Goal: Task Accomplishment & Management: Use online tool/utility

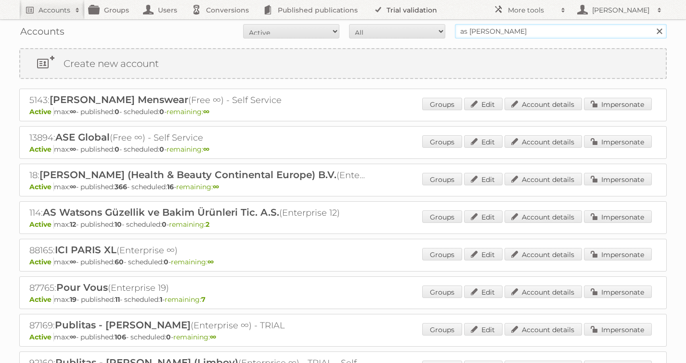
drag, startPoint x: 509, startPoint y: 34, endPoint x: 364, endPoint y: 14, distance: 145.6
click at [367, 15] on body "Accounts Search Advanced Search Create new account Groups Users Conversions Pub…" at bounding box center [343, 181] width 686 height 363
type input "albert heijn"
click at [651, 24] on input "Search" at bounding box center [658, 31] width 14 height 14
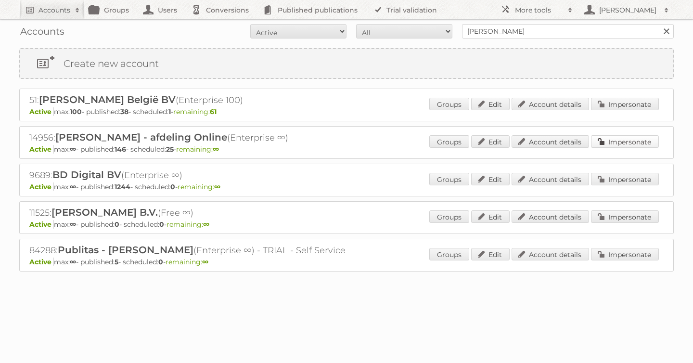
click at [608, 143] on link "Impersonate" at bounding box center [625, 141] width 68 height 13
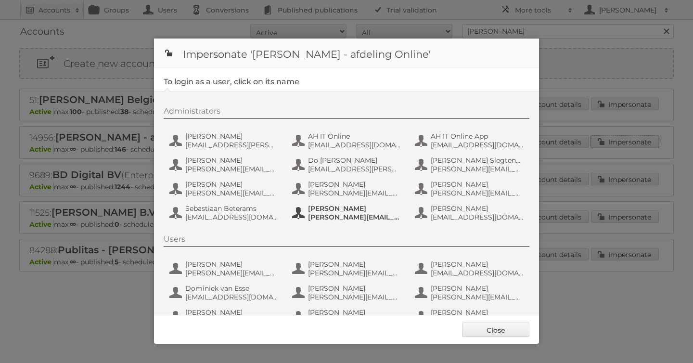
scroll to position [72, 0]
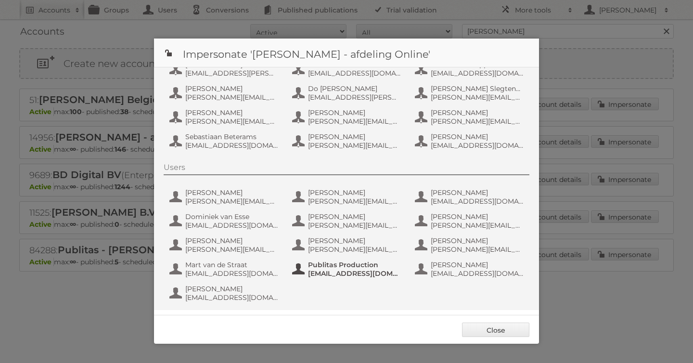
click at [344, 269] on span "[EMAIL_ADDRESS][DOMAIN_NAME]" at bounding box center [354, 273] width 93 height 9
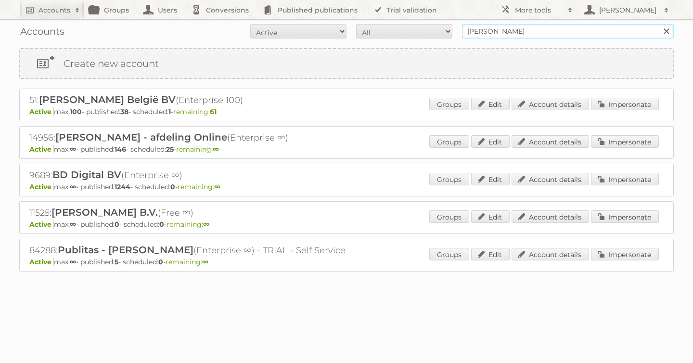
drag, startPoint x: 534, startPoint y: 34, endPoint x: 339, endPoint y: 20, distance: 195.3
click at [356, 20] on div "Accounts All Active Expired Pending All Paid Trials Self service [PERSON_NAME] …" at bounding box center [346, 31] width 654 height 24
type input "plus"
click at [659, 24] on input "Search" at bounding box center [666, 31] width 14 height 14
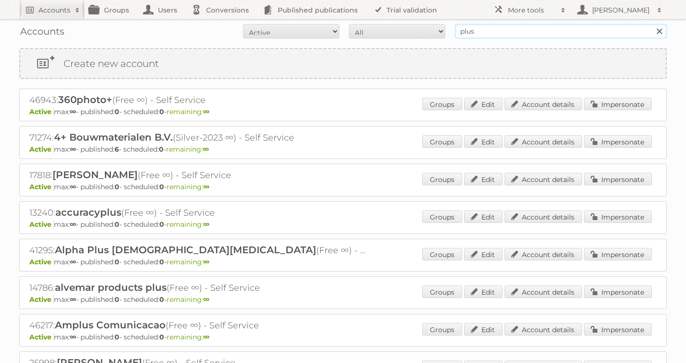
click at [491, 30] on input "plus" at bounding box center [561, 31] width 212 height 14
type input "plus retail"
click at [651, 24] on input "Search" at bounding box center [658, 31] width 14 height 14
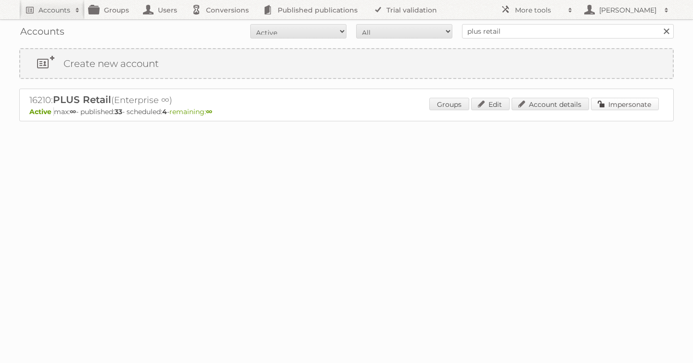
click at [619, 108] on link "Impersonate" at bounding box center [625, 104] width 68 height 13
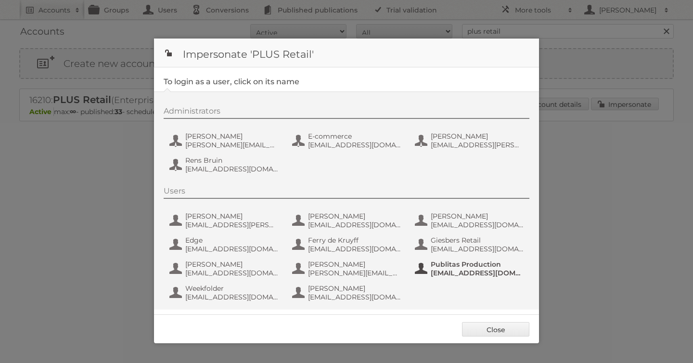
click at [464, 268] on span "Publitas Production" at bounding box center [477, 264] width 93 height 9
